Goal: Find specific page/section: Find specific page/section

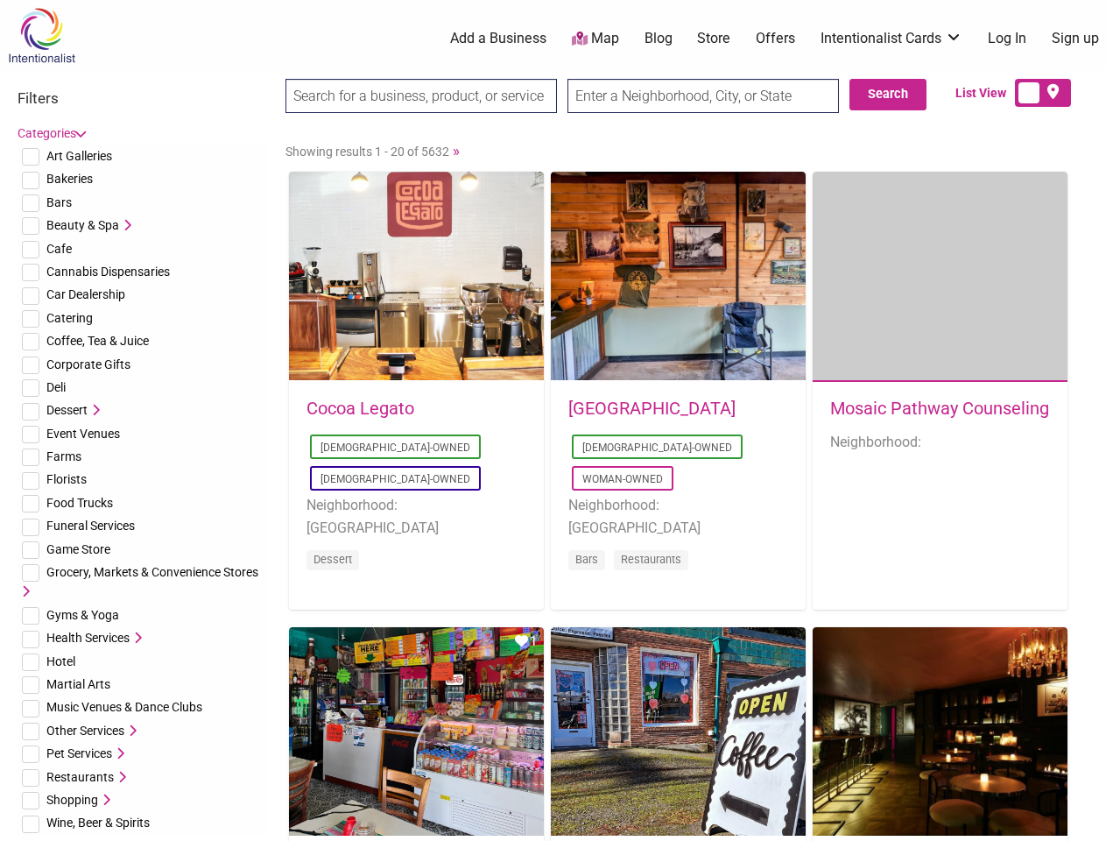
click at [553, 420] on div "[GEOGRAPHIC_DATA] [DEMOGRAPHIC_DATA]-Owned Woman-Owned Neighborhood: [GEOGRAPHI…" at bounding box center [678, 496] width 255 height 229
click at [79, 156] on span "Art Galleries" at bounding box center [79, 156] width 66 height 14
click at [69, 179] on span "Bakeries" at bounding box center [69, 179] width 46 height 14
click at [59, 202] on span "Bars" at bounding box center [58, 202] width 25 height 14
click at [82, 225] on span "Beauty & Spa" at bounding box center [82, 225] width 73 height 14
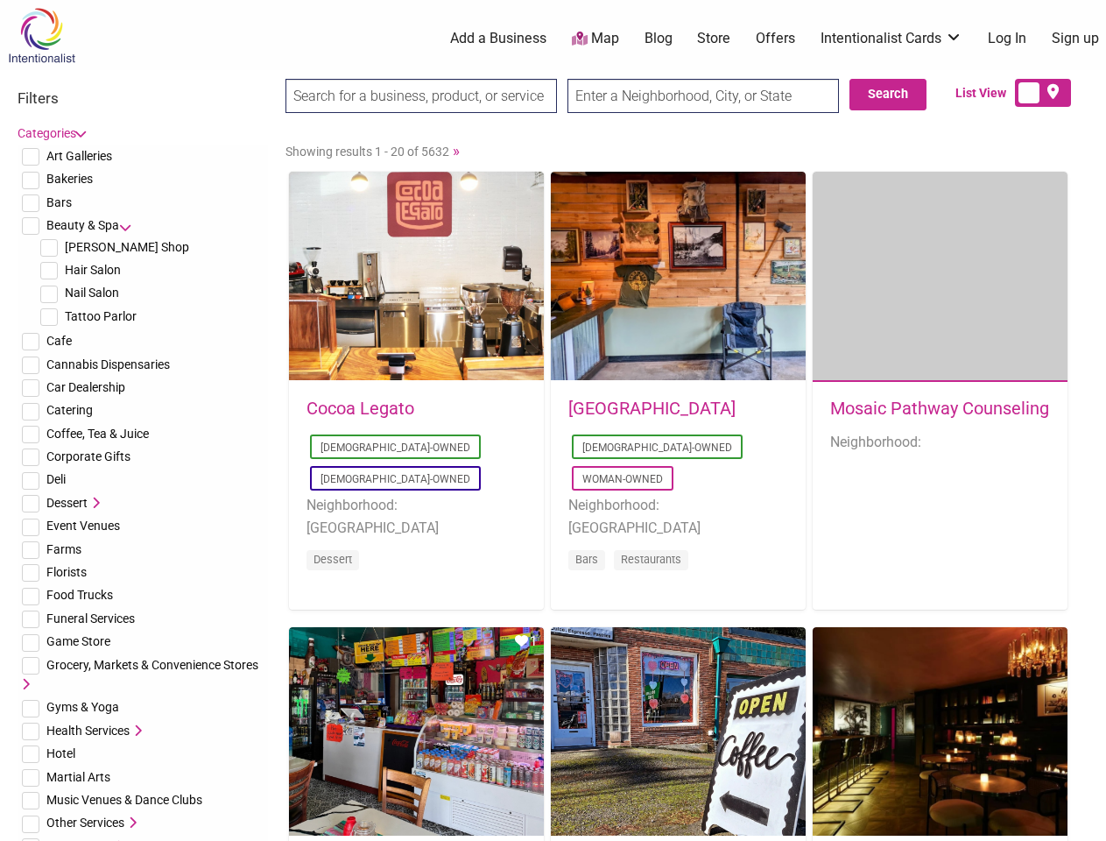
click at [125, 225] on icon at bounding box center [125, 225] width 12 height 12
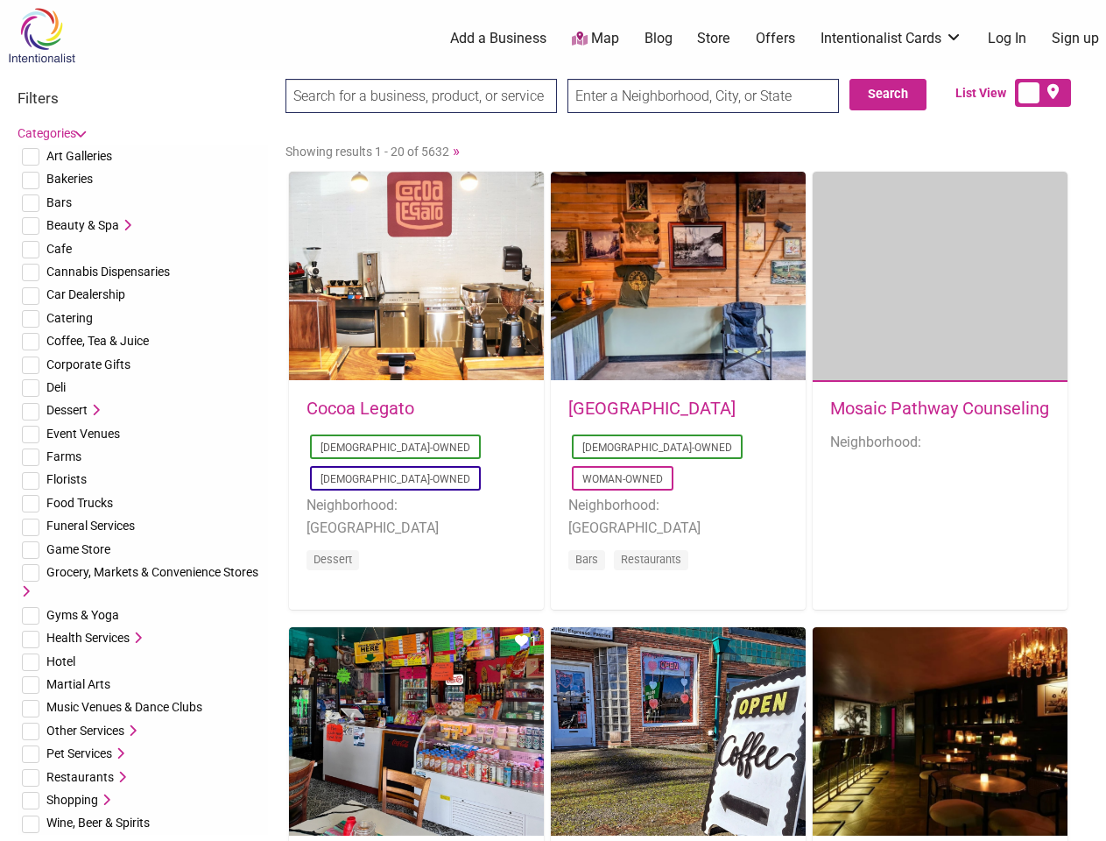
click at [59, 249] on span "Cafe" at bounding box center [58, 249] width 25 height 14
click at [108, 271] on span "Cannabis Dispensaries" at bounding box center [107, 271] width 123 height 14
click at [86, 294] on span "Car Dealership" at bounding box center [85, 294] width 79 height 14
click at [69, 318] on span "Catering" at bounding box center [69, 318] width 46 height 14
